Goal: Navigation & Orientation: Find specific page/section

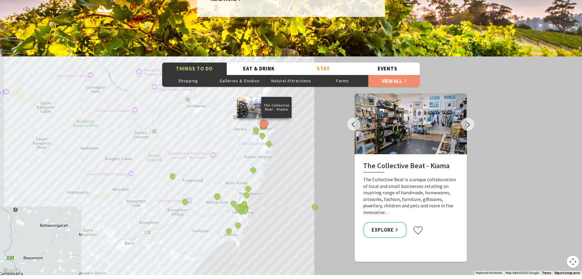
scroll to position [1004, 0]
click at [470, 117] on button "Next" at bounding box center [468, 123] width 13 height 13
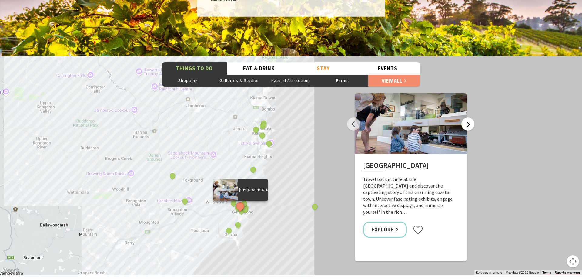
click at [469, 117] on button "Next" at bounding box center [468, 123] width 13 height 13
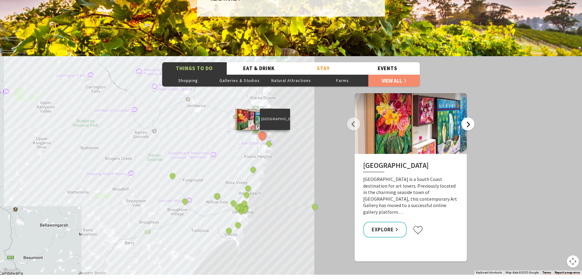
click at [469, 117] on button "Next" at bounding box center [468, 123] width 13 height 13
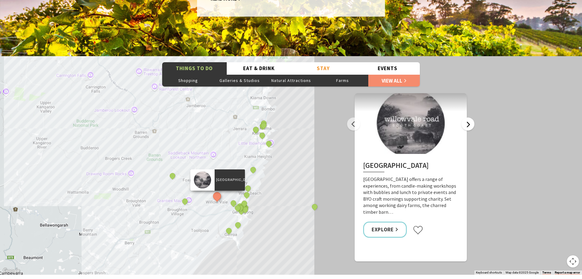
click at [469, 117] on button "Next" at bounding box center [468, 123] width 13 height 13
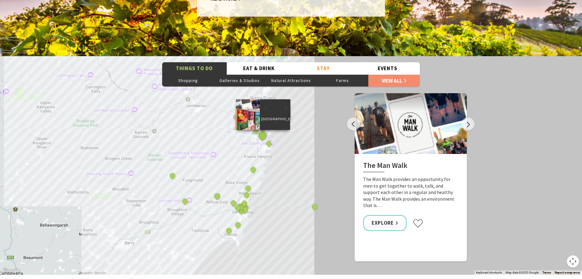
click at [261, 130] on button "See detail about Fern Street Gallery" at bounding box center [262, 135] width 11 height 11
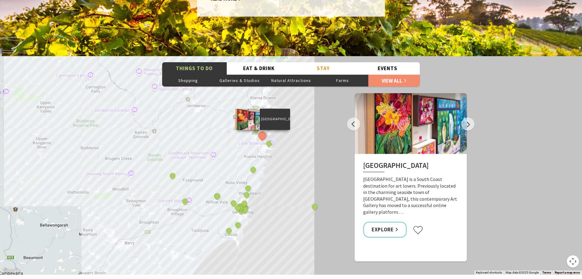
click at [252, 132] on div "The Collective Beat - [GEOGRAPHIC_DATA] [GEOGRAPHIC_DATA] [GEOGRAPHIC_DATA] [GE…" at bounding box center [291, 165] width 582 height 218
click at [269, 138] on button "See detail about Little Blowhole, Kiama" at bounding box center [269, 143] width 11 height 11
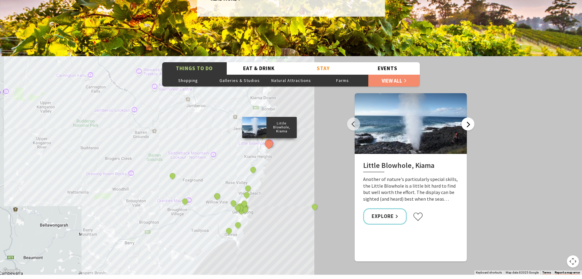
click at [467, 117] on button "Next" at bounding box center [468, 123] width 13 height 13
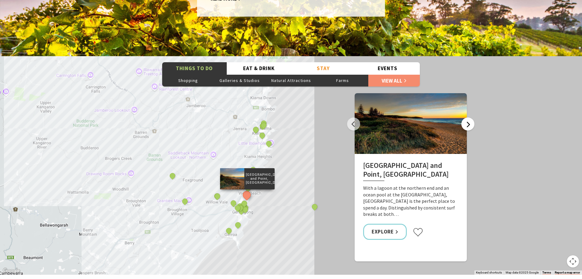
click at [468, 117] on button "Next" at bounding box center [468, 123] width 13 height 13
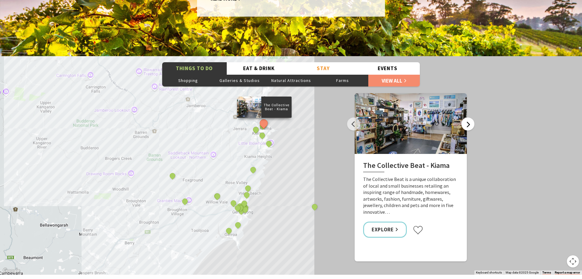
click at [468, 117] on button "Next" at bounding box center [468, 123] width 13 height 13
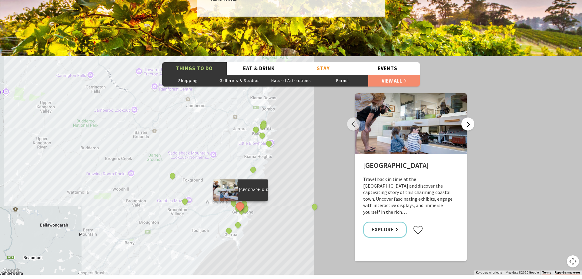
click at [468, 117] on button "Next" at bounding box center [468, 123] width 13 height 13
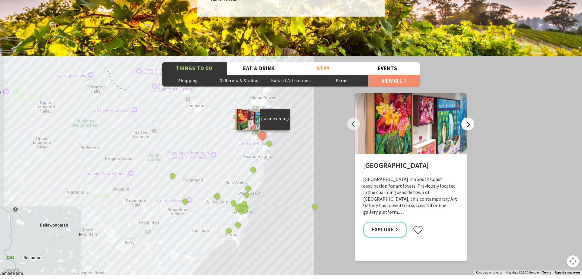
click at [468, 117] on button "Next" at bounding box center [468, 123] width 13 height 13
